Goal: Navigation & Orientation: Find specific page/section

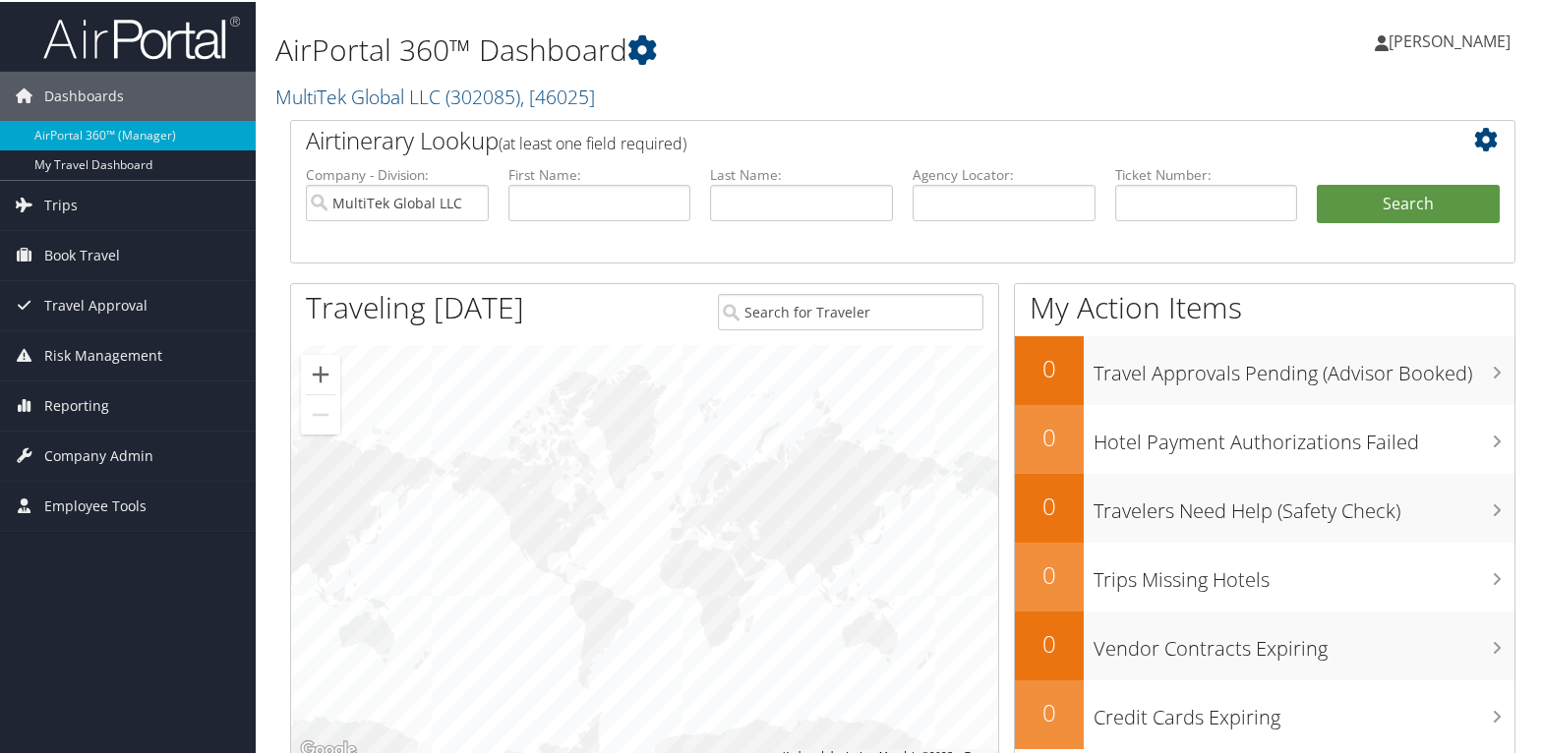
click at [1460, 39] on span "[PERSON_NAME]" at bounding box center [1450, 40] width 122 height 22
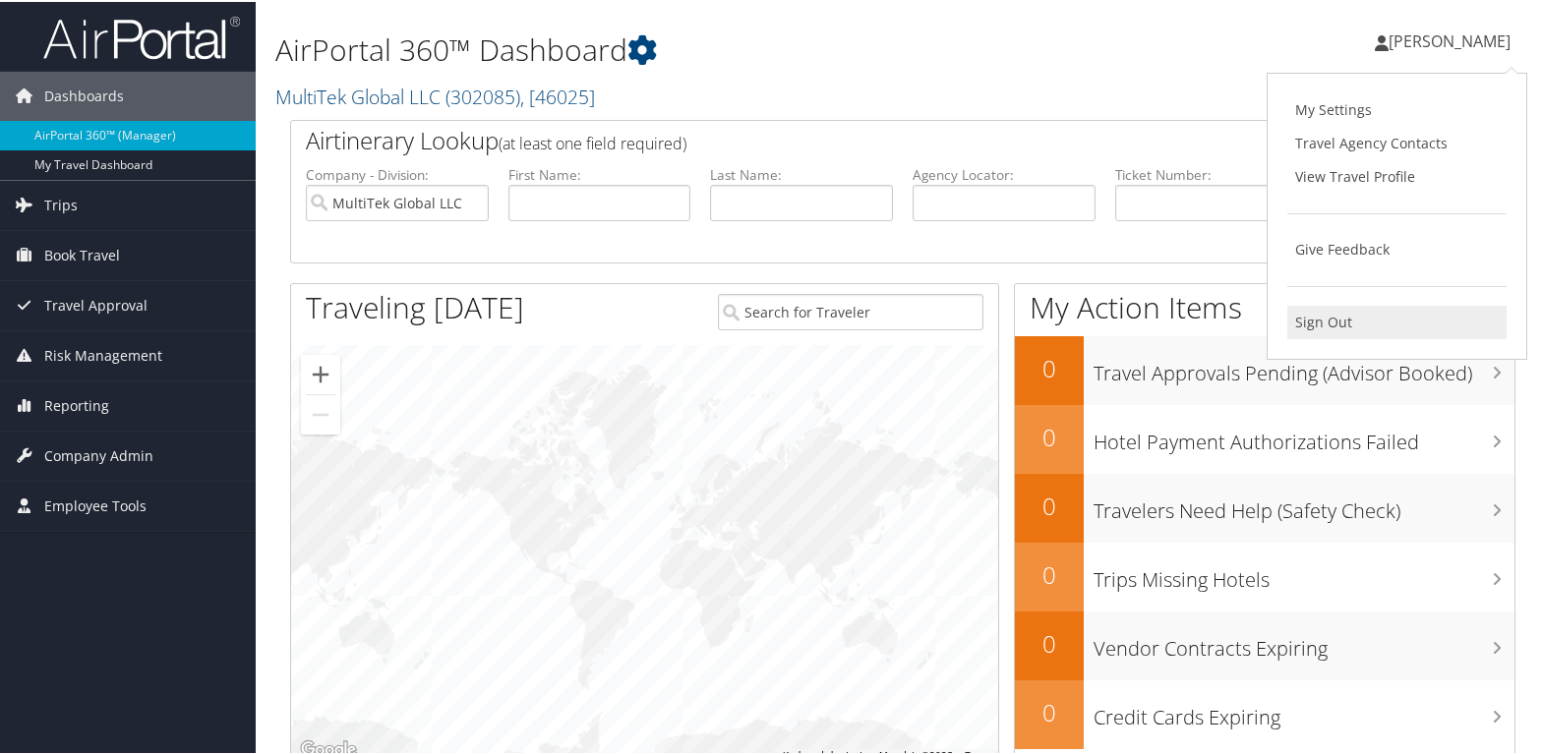
click at [1317, 320] on link "Sign Out" at bounding box center [1396, 320] width 219 height 33
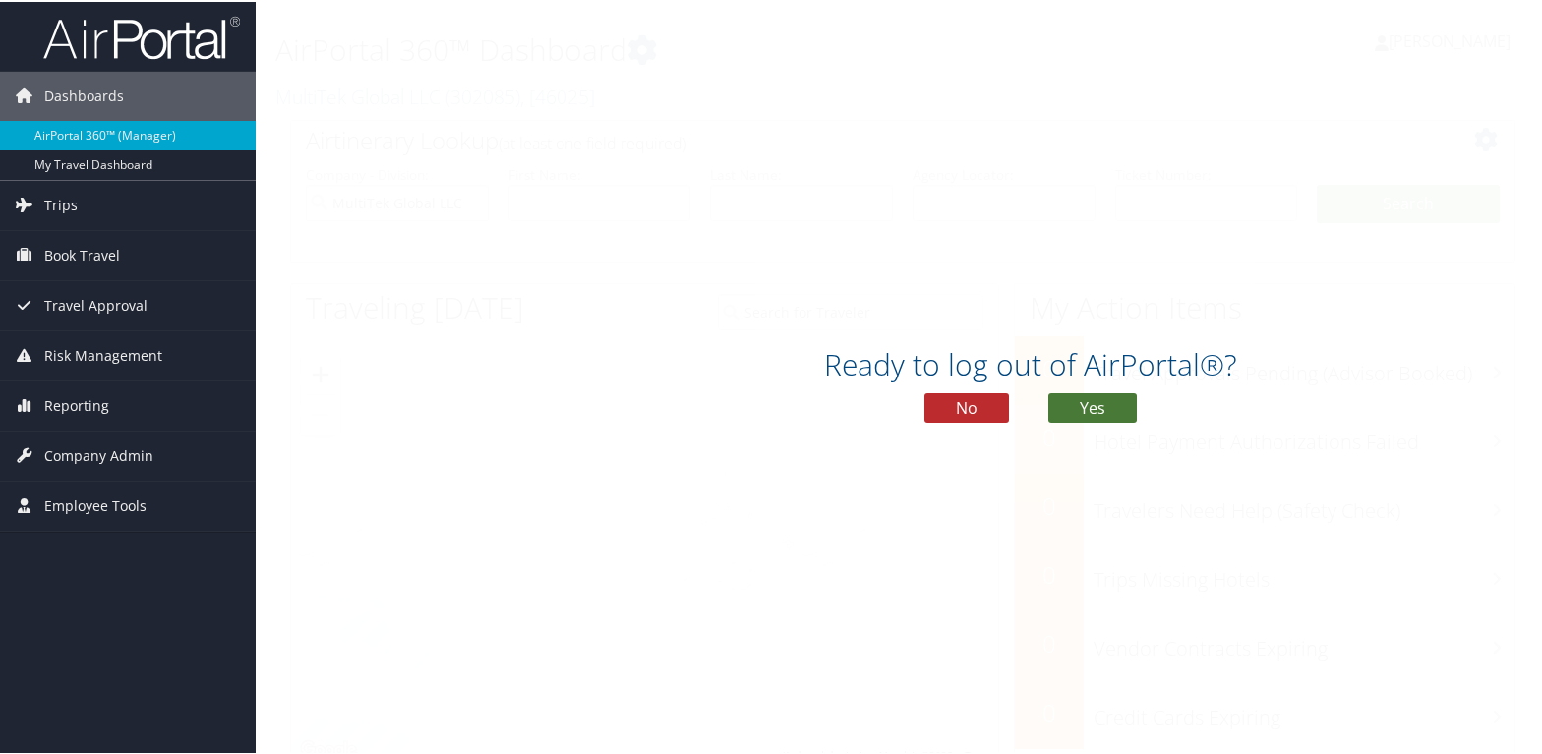
click at [1105, 408] on button "Yes" at bounding box center [1092, 406] width 89 height 30
